Goal: Task Accomplishment & Management: Use online tool/utility

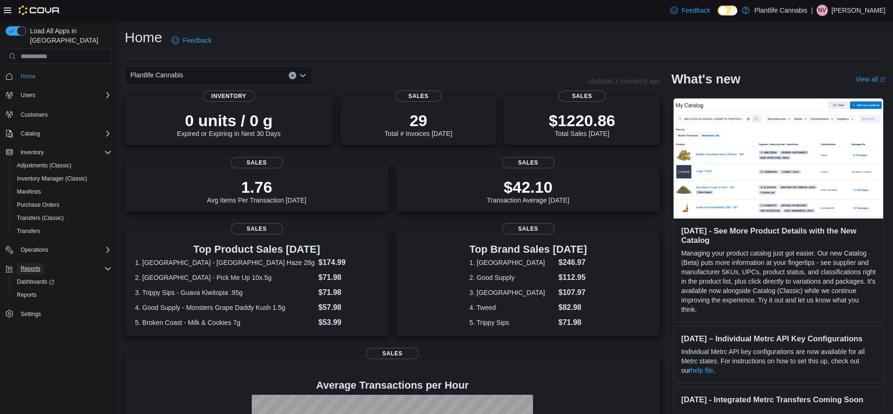
click at [35, 265] on span "Reports" at bounding box center [31, 268] width 20 height 7
click at [36, 265] on span "Reports" at bounding box center [31, 268] width 20 height 7
click at [35, 291] on span "Reports" at bounding box center [27, 294] width 20 height 7
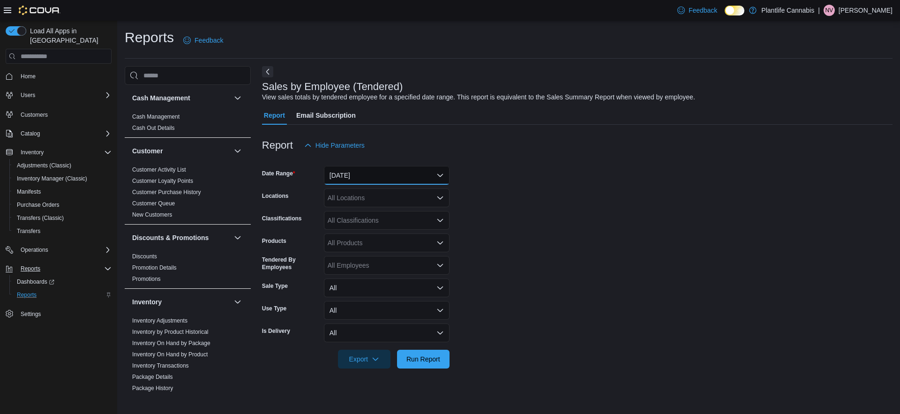
click at [376, 180] on button "[DATE]" at bounding box center [387, 175] width 126 height 19
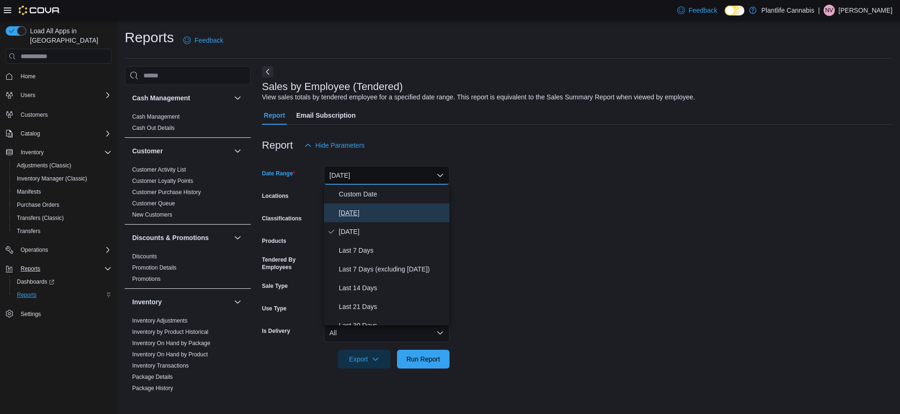
click at [359, 208] on span "[DATE]" at bounding box center [392, 212] width 107 height 11
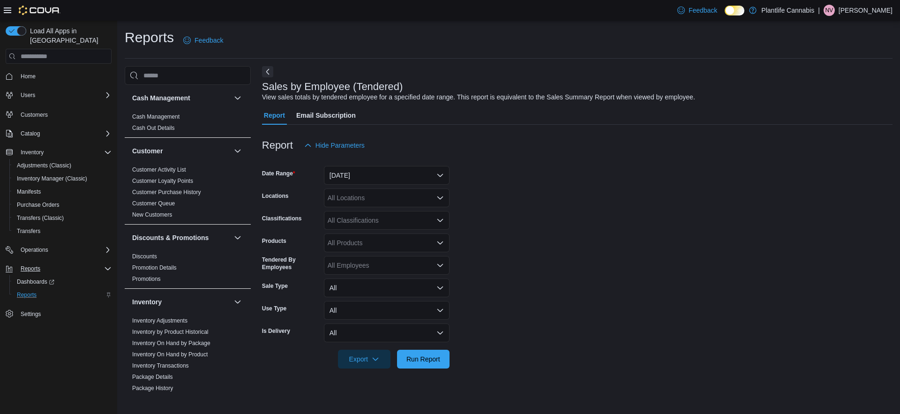
click at [549, 145] on div "Report Hide Parameters" at bounding box center [577, 145] width 630 height 19
click at [361, 194] on div "All Locations" at bounding box center [387, 197] width 126 height 19
type input "***"
click at [388, 209] on span "Calgary - Mahogany" at bounding box center [378, 213] width 59 height 9
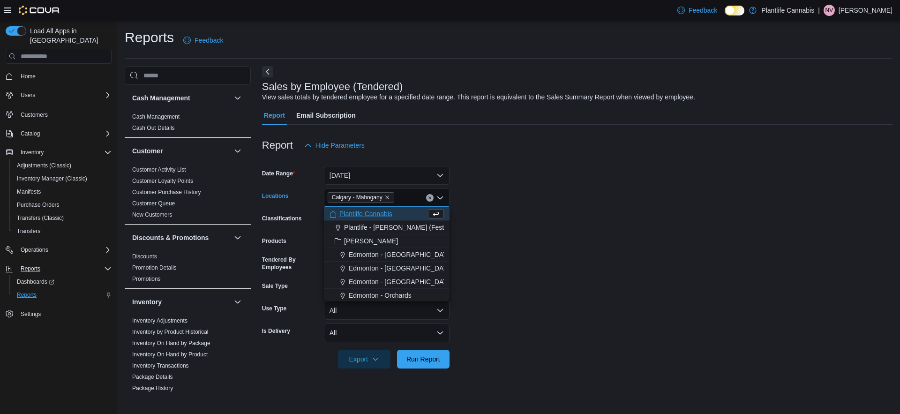
click at [500, 229] on form "Date Range [DATE] Locations [GEOGRAPHIC_DATA] - [GEOGRAPHIC_DATA] Combo box. Se…" at bounding box center [577, 262] width 630 height 214
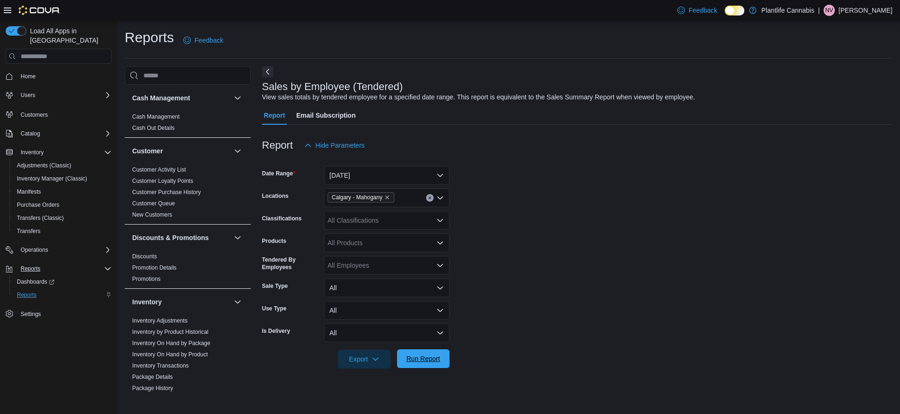
click at [418, 360] on span "Run Report" at bounding box center [423, 358] width 34 height 9
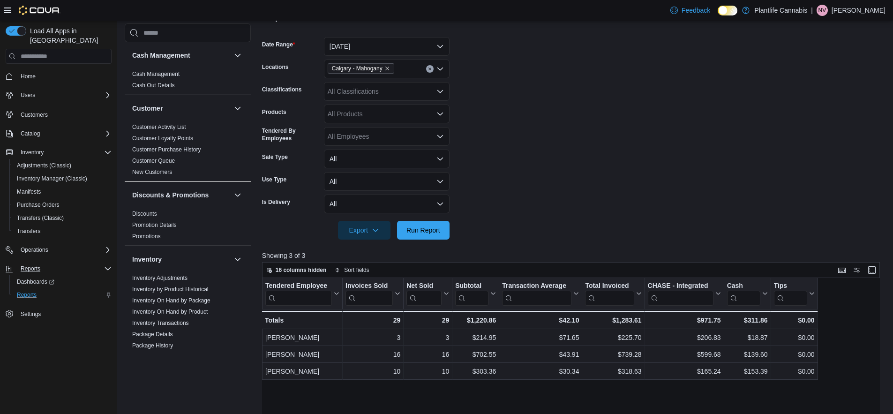
scroll to position [132, 0]
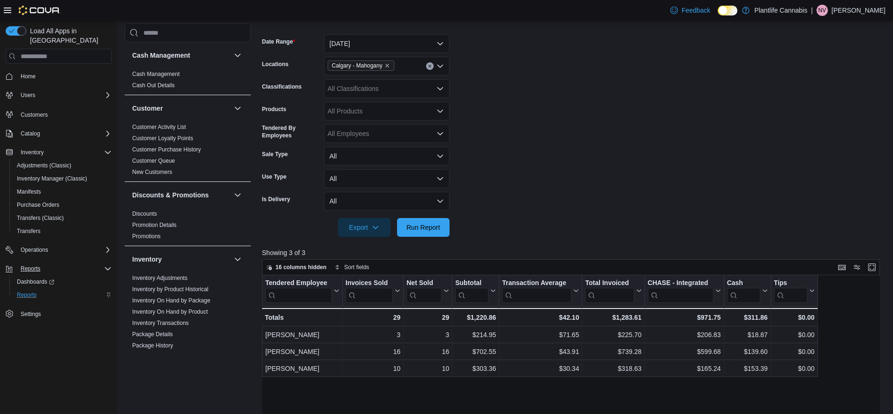
click at [654, 181] on form "Date Range [DATE] Locations [GEOGRAPHIC_DATA] - [GEOGRAPHIC_DATA] Classificatio…" at bounding box center [574, 130] width 624 height 214
